Goal: Task Accomplishment & Management: Use online tool/utility

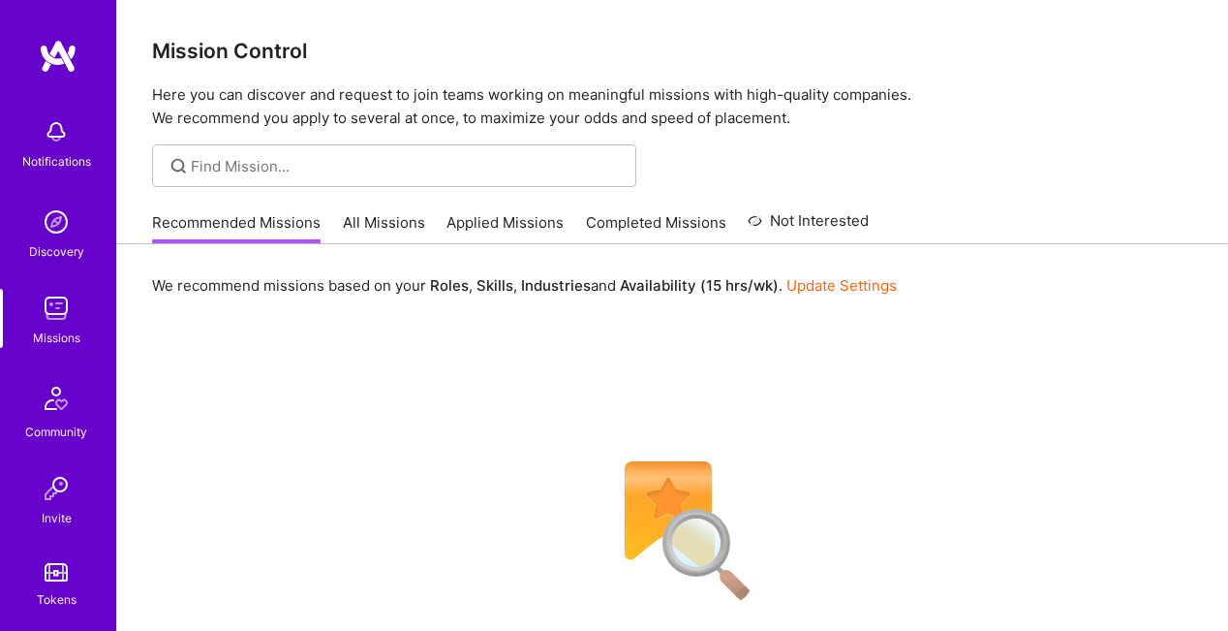
click at [394, 228] on link "All Missions" at bounding box center [384, 228] width 82 height 32
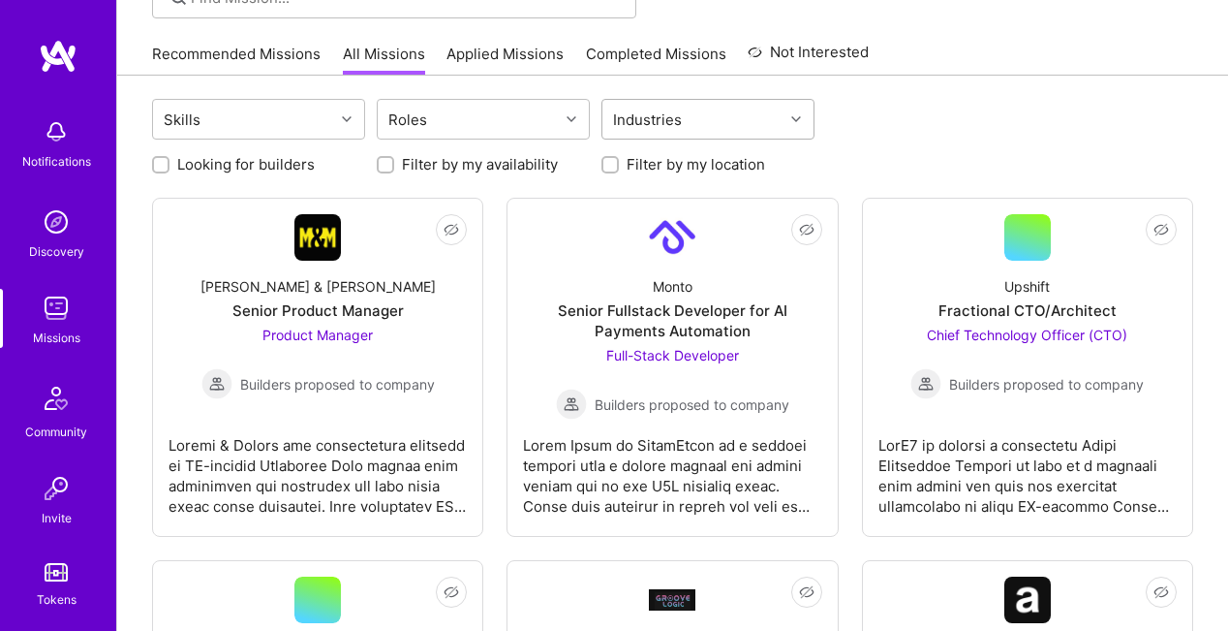
scroll to position [264, 0]
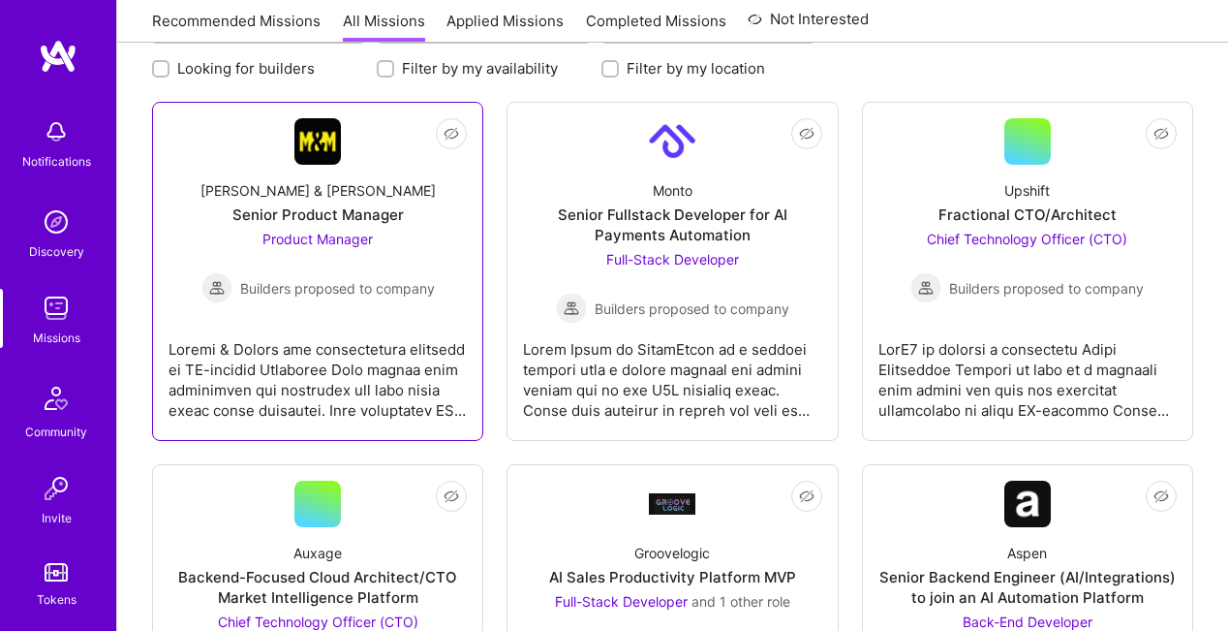
click at [256, 153] on link "Not Interested [PERSON_NAME] & [PERSON_NAME] Senior Product Manager Product Man…" at bounding box center [318, 271] width 298 height 306
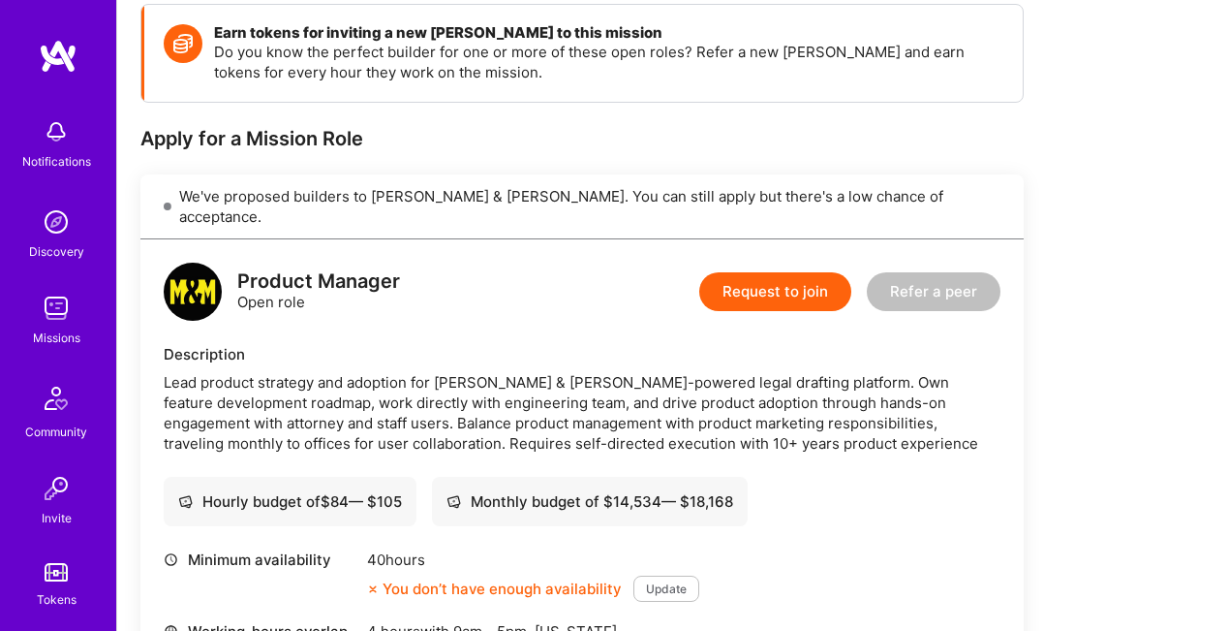
scroll to position [283, 0]
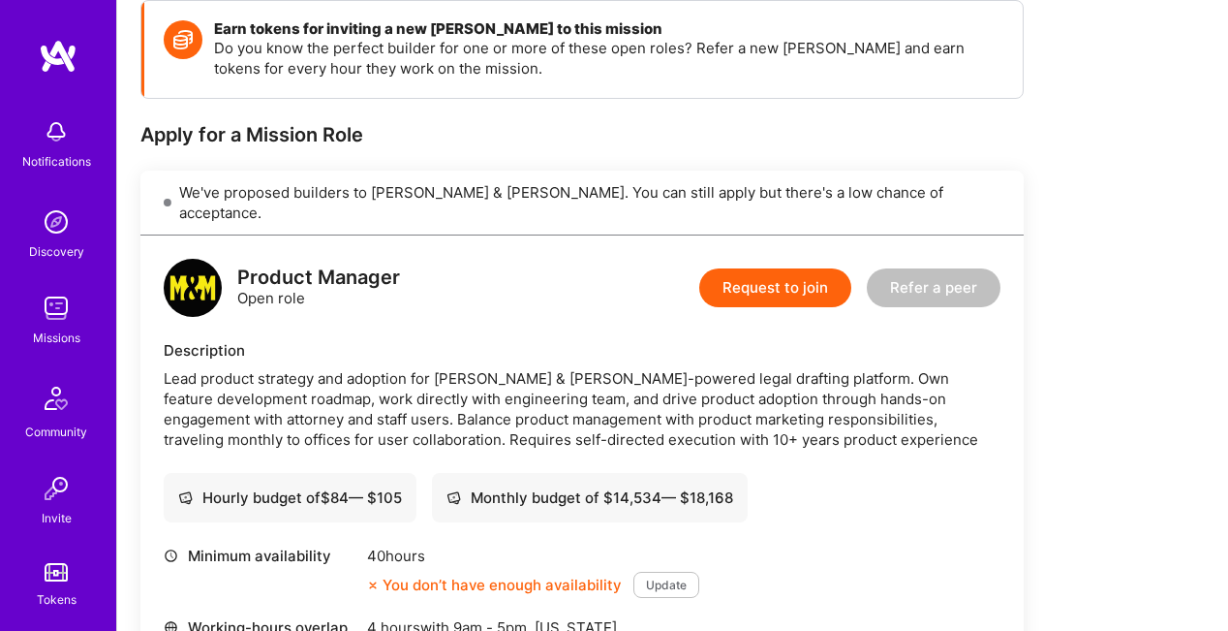
click at [544, 177] on div "We've proposed builders to [PERSON_NAME] & [PERSON_NAME]. You can still apply b…" at bounding box center [581, 202] width 883 height 65
click at [534, 200] on div "We've proposed builders to [PERSON_NAME] & [PERSON_NAME]. You can still apply b…" at bounding box center [581, 202] width 883 height 65
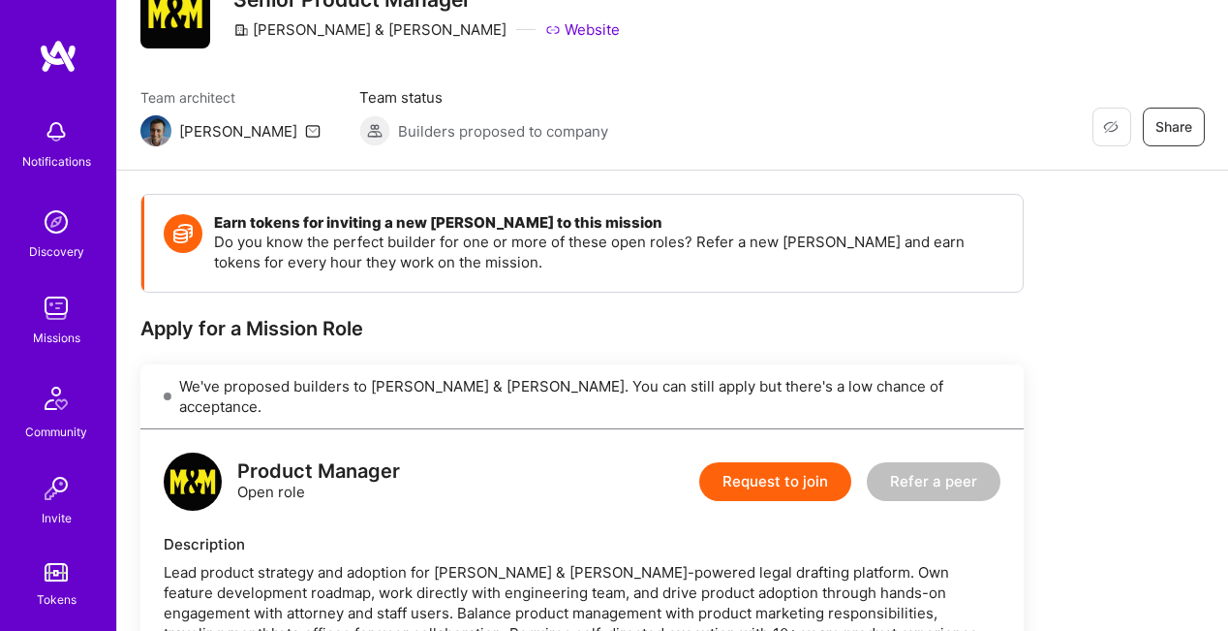
scroll to position [0, 0]
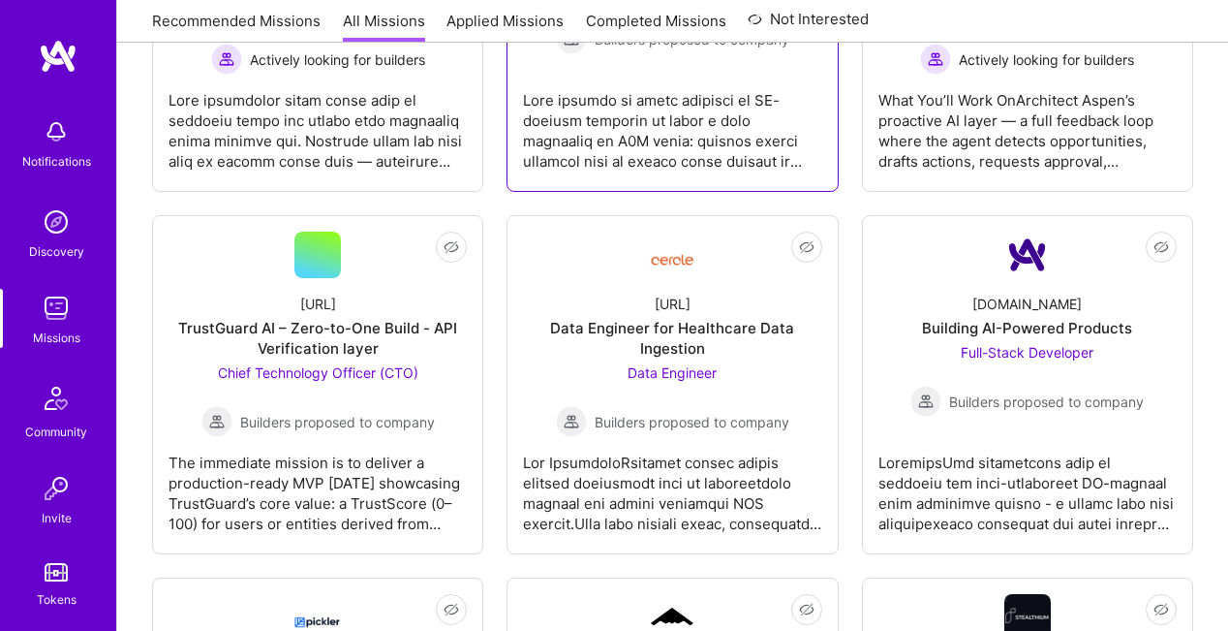
scroll to position [880, 0]
